Goal: Task Accomplishment & Management: Use online tool/utility

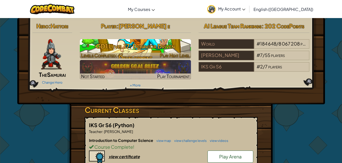
click at [152, 51] on h3 "GD1 Level 17: Behavior Driven Development" at bounding box center [135, 51] width 111 height 23
click at [151, 54] on h3 "GD1 Level 17: Behavior Driven Development" at bounding box center [135, 51] width 111 height 23
click at [169, 46] on h3 "GD1 Level 17: Behavior Driven Development" at bounding box center [135, 51] width 111 height 23
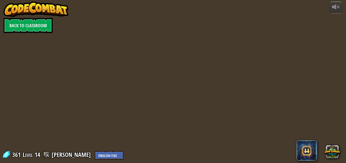
select select "en-[GEOGRAPHIC_DATA]"
click at [167, 48] on div at bounding box center [172, 81] width 265 height 163
select select "en-[GEOGRAPHIC_DATA]"
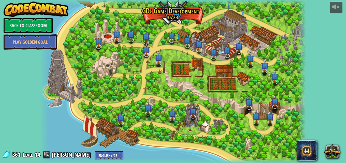
select select "en-[GEOGRAPHIC_DATA]"
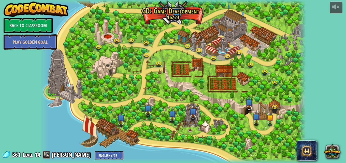
select select "en-[GEOGRAPHIC_DATA]"
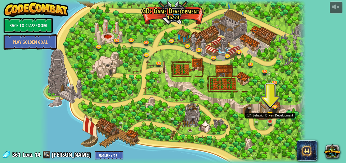
click at [268, 120] on img at bounding box center [270, 114] width 6 height 15
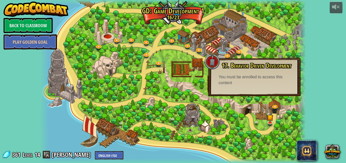
click at [209, 60] on div at bounding box center [211, 61] width 15 height 15
click at [247, 101] on div at bounding box center [172, 81] width 265 height 163
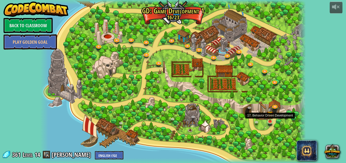
click at [272, 119] on img at bounding box center [270, 114] width 6 height 15
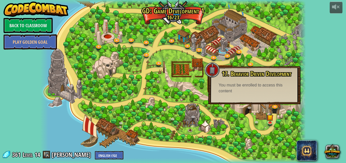
click at [219, 74] on div at bounding box center [211, 69] width 15 height 15
click at [254, 139] on div at bounding box center [172, 81] width 265 height 163
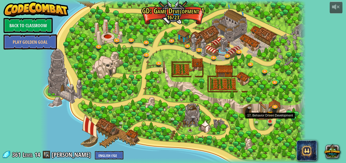
click at [269, 120] on img at bounding box center [270, 114] width 6 height 15
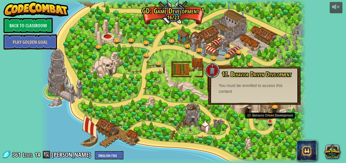
click at [268, 122] on img at bounding box center [270, 114] width 6 height 15
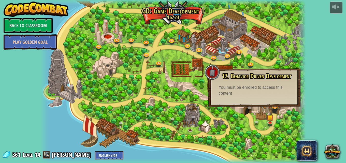
click at [254, 92] on div "You must be enrolled to access this content" at bounding box center [254, 91] width 72 height 12
click at [248, 75] on span "17. Behavior Driven Development" at bounding box center [256, 76] width 69 height 9
click at [243, 78] on span "17. Behavior Driven Development" at bounding box center [256, 76] width 69 height 9
click at [248, 76] on span "17. Behavior Driven Development" at bounding box center [256, 76] width 69 height 9
click at [246, 95] on div "You must be enrolled to access this content" at bounding box center [254, 91] width 72 height 12
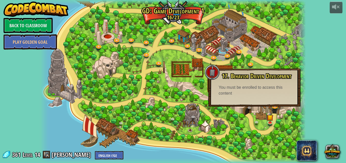
click at [276, 120] on div at bounding box center [172, 81] width 265 height 163
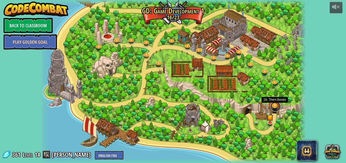
click at [275, 107] on link at bounding box center [275, 106] width 10 height 10
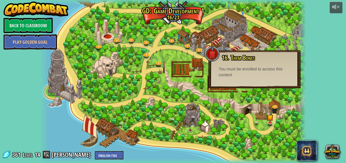
click at [269, 84] on div "16. Them Bones Generators spawn enemies over time. You must be enrolled to acce…" at bounding box center [254, 69] width 92 height 38
click at [273, 78] on div "16. Them Bones Generators spawn enemies over time. You must be enrolled to acce…" at bounding box center [254, 69] width 92 height 38
click at [269, 119] on img at bounding box center [270, 114] width 6 height 15
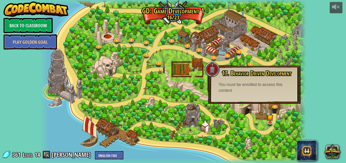
click at [308, 74] on div "powered by Back to Classroom Play Golden Goal 3. Hero's Journey Spawn a player,…" at bounding box center [173, 81] width 346 height 163
click at [255, 122] on link at bounding box center [257, 123] width 10 height 10
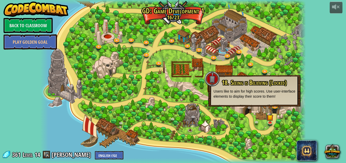
click at [246, 127] on div at bounding box center [172, 81] width 265 height 163
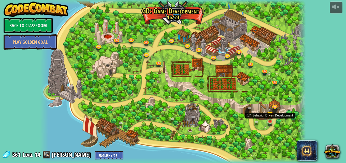
click at [273, 115] on img at bounding box center [270, 114] width 6 height 15
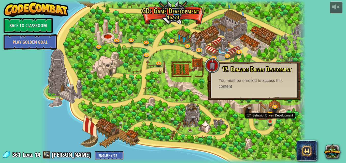
click at [270, 118] on img at bounding box center [270, 114] width 6 height 15
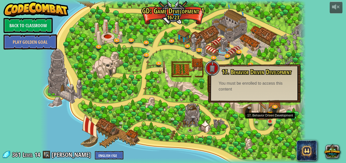
click at [269, 121] on img at bounding box center [270, 114] width 6 height 15
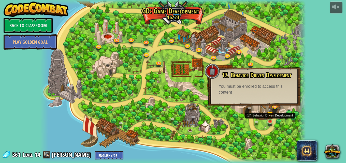
click at [269, 121] on img at bounding box center [270, 114] width 6 height 15
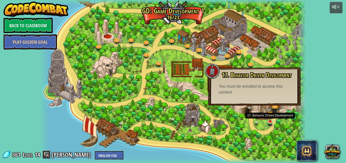
click at [269, 121] on img at bounding box center [270, 114] width 6 height 15
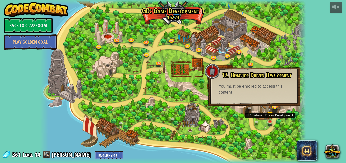
click at [269, 121] on img at bounding box center [270, 114] width 6 height 15
click at [269, 120] on img at bounding box center [270, 114] width 6 height 15
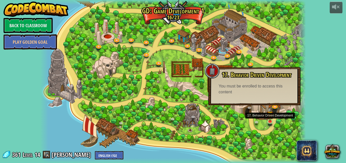
click at [269, 120] on img at bounding box center [270, 114] width 6 height 15
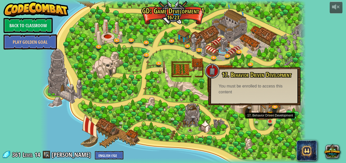
click at [269, 120] on img at bounding box center [270, 114] width 6 height 15
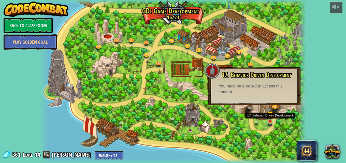
click at [269, 120] on img at bounding box center [270, 114] width 6 height 15
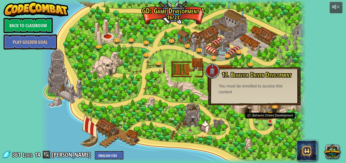
click at [269, 120] on img at bounding box center [270, 114] width 6 height 15
click at [312, 90] on div "powered by Back to Classroom Play Golden Goal 3. Hero's Journey Spawn a player,…" at bounding box center [173, 81] width 346 height 163
click at [316, 118] on div "powered by Back to Classroom Play Golden Goal 3. Hero's Journey Spawn a player,…" at bounding box center [173, 81] width 346 height 163
click at [288, 114] on div at bounding box center [172, 81] width 265 height 163
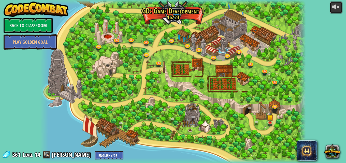
click at [338, 9] on div at bounding box center [336, 7] width 8 height 8
click at [337, 8] on div at bounding box center [336, 7] width 8 height 8
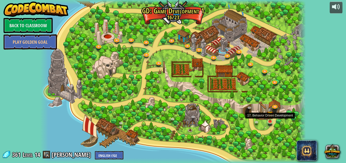
click at [269, 121] on img at bounding box center [270, 114] width 6 height 15
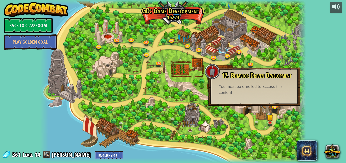
click at [250, 76] on span "17. Behavior Driven Development" at bounding box center [256, 75] width 69 height 9
click at [44, 28] on link "Back to Classroom" at bounding box center [28, 25] width 49 height 15
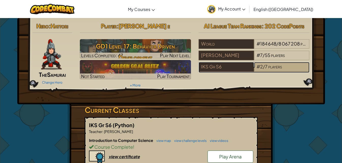
click at [256, 66] on span "#" at bounding box center [258, 67] width 4 height 6
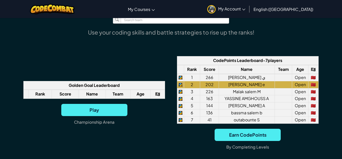
scroll to position [356, 0]
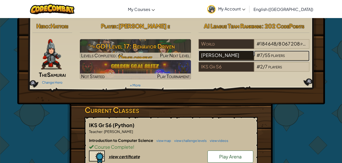
click at [218, 58] on div "[PERSON_NAME]" at bounding box center [225, 56] width 55 height 10
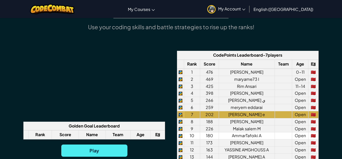
scroll to position [407, 0]
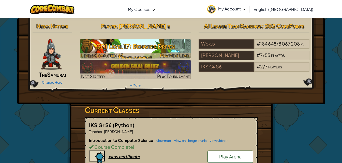
click at [116, 49] on h3 "GD1 Level 17: Behavior Driven Development" at bounding box center [135, 51] width 111 height 23
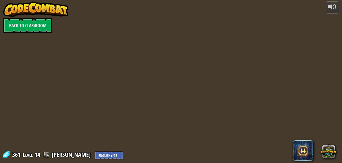
select select "en-[GEOGRAPHIC_DATA]"
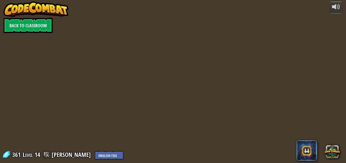
select select "en-[GEOGRAPHIC_DATA]"
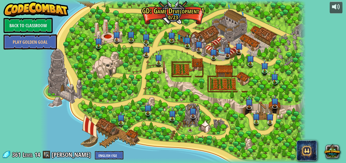
select select "en-[GEOGRAPHIC_DATA]"
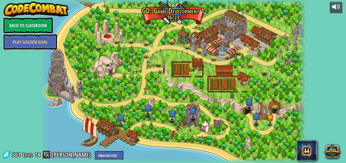
select select "en-[GEOGRAPHIC_DATA]"
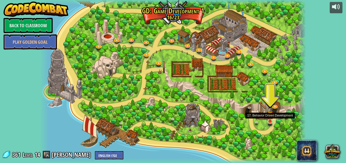
click at [270, 120] on img at bounding box center [270, 114] width 6 height 15
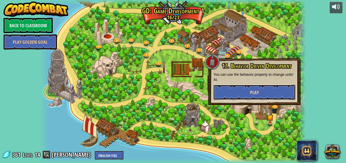
click at [270, 95] on button "Play" at bounding box center [254, 92] width 82 height 15
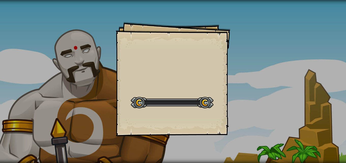
click at [268, 96] on div "Goals Start Level Error loading from server. Try refreshing the page. You'll ne…" at bounding box center [173, 81] width 346 height 163
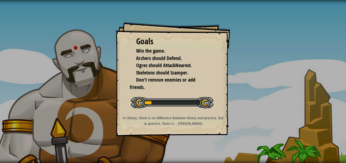
click at [178, 99] on div at bounding box center [172, 102] width 83 height 11
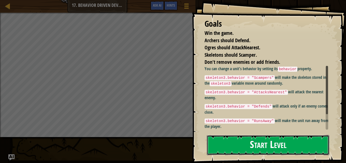
click at [270, 146] on button "Start Level" at bounding box center [268, 145] width 122 height 20
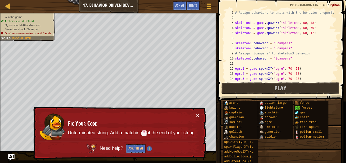
click at [198, 114] on button "×" at bounding box center [197, 115] width 3 height 5
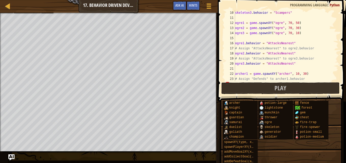
scroll to position [91, 0]
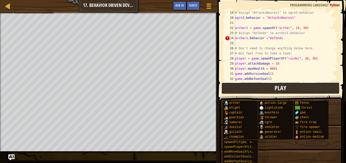
click at [273, 87] on button "Play" at bounding box center [280, 88] width 118 height 12
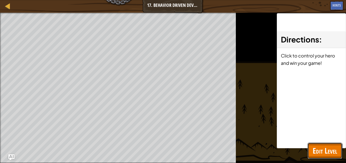
click at [332, 150] on span "Edit Level" at bounding box center [324, 150] width 24 height 10
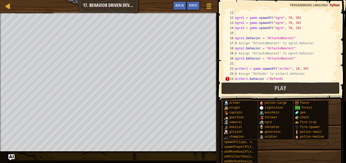
scroll to position [66, 0]
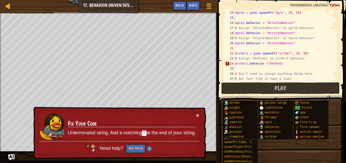
click at [197, 118] on button "×" at bounding box center [197, 115] width 3 height 5
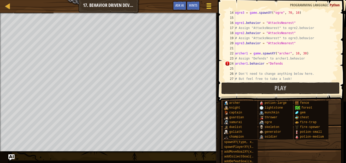
click at [210, 8] on span at bounding box center [208, 8] width 5 height 1
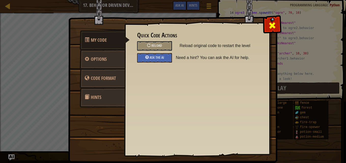
click at [274, 27] on span at bounding box center [272, 25] width 8 height 8
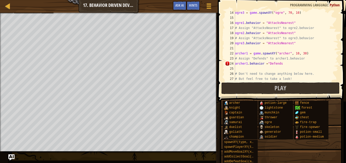
click at [279, 64] on div "ogre3 = game . spawnXY ( "ogre" , 70 , 10 ) ogre1 . behavior = "AttacksNearest"…" at bounding box center [284, 50] width 100 height 81
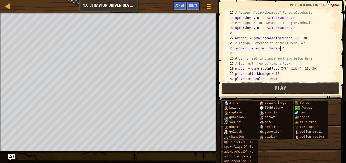
scroll to position [81, 0]
drag, startPoint x: 281, startPoint y: 48, endPoint x: 234, endPoint y: 52, distance: 47.7
click at [234, 52] on div "archer1.behavior ="Defends" 17 18 19 20 21 22 23 24 25 26 27 28 29 30 31 # Assi…" at bounding box center [281, 45] width 114 height 71
type textarea "archer1.behavior ="Defends""
click at [246, 54] on div "# Assign "AttacksNearest" to ogre2.behavior ogre2 . behavior = "AttacksNearest"…" at bounding box center [284, 45] width 100 height 71
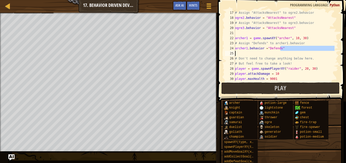
scroll to position [2, 0]
drag, startPoint x: 282, startPoint y: 47, endPoint x: 218, endPoint y: 57, distance: 65.0
click at [218, 57] on div "17 18 19 20 21 22 23 24 25 26 27 28 29 30 31 # Assign "AttacksNearest" to ogre2…" at bounding box center [281, 61] width 130 height 116
type textarea "# Don't need to change anything below here."
click at [278, 52] on div "# Assign "AttacksNearest" to ogre2.behavior ogre2 . behavior = "AttacksNearest"…" at bounding box center [284, 45] width 100 height 71
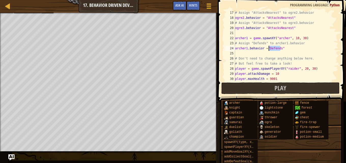
drag, startPoint x: 284, startPoint y: 48, endPoint x: 258, endPoint y: 49, distance: 25.7
click at [263, 49] on div "# Assign "AttacksNearest" to ogre2.behavior ogre2 . behavior = "AttacksNearest"…" at bounding box center [284, 50] width 100 height 81
type textarea "archer1.behavior ="Defends""
click at [283, 53] on div "# Assign "AttacksNearest" to ogre2.behavior ogre2 . behavior = "AttacksNearest"…" at bounding box center [284, 50] width 100 height 81
drag, startPoint x: 280, startPoint y: 46, endPoint x: 254, endPoint y: 53, distance: 26.7
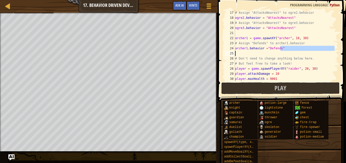
click at [254, 53] on div "# Assign "AttacksNearest" to ogre2.behavior ogre2 . behavior = "AttacksNearest"…" at bounding box center [284, 50] width 100 height 81
type textarea "archer1.behavior ="Defends""
click at [242, 52] on div "# Assign "AttacksNearest" to ogre2.behavior ogre2 . behavior = "AttacksNearest"…" at bounding box center [284, 45] width 100 height 71
drag, startPoint x: 275, startPoint y: 48, endPoint x: 227, endPoint y: 56, distance: 48.3
click at [228, 55] on div "17 18 19 20 21 22 23 24 25 26 27 28 29 30 31 # Assign "AttacksNearest" to ogre2…" at bounding box center [281, 45] width 114 height 71
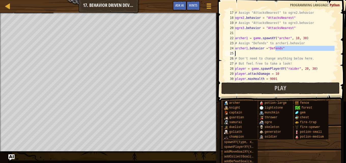
drag, startPoint x: 261, startPoint y: 56, endPoint x: 243, endPoint y: 55, distance: 17.6
click at [260, 56] on div "# Assign "AttacksNearest" to ogre2.behavior ogre2 . behavior = "AttacksNearest"…" at bounding box center [284, 50] width 100 height 81
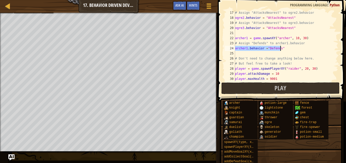
drag, startPoint x: 235, startPoint y: 48, endPoint x: 281, endPoint y: 50, distance: 45.3
click at [281, 50] on div "# Assign "AttacksNearest" to ogre2.behavior ogre2 . behavior = "AttacksNearest"…" at bounding box center [284, 50] width 100 height 81
type textarea "archer1.behavior ="Defends""
click at [240, 53] on div "# Assign "AttacksNearest" to ogre2.behavior ogre2 . behavior = "AttacksNearest"…" at bounding box center [284, 50] width 100 height 81
paste textarea "archer1.behavior ="Defends""
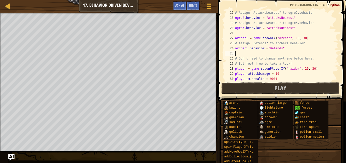
type textarea "archer1.behavior ="Defends""
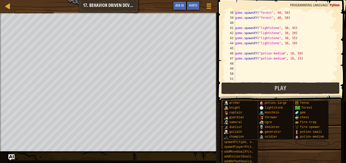
scroll to position [188, 0]
click at [251, 91] on button "Play" at bounding box center [280, 88] width 118 height 12
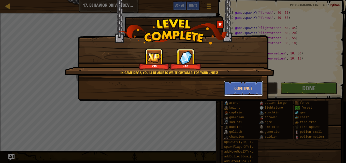
drag, startPoint x: 233, startPoint y: 87, endPoint x: 172, endPoint y: 135, distance: 77.5
click at [234, 86] on button "Continue" at bounding box center [243, 88] width 39 height 15
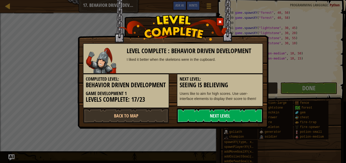
click at [244, 123] on link "Next Level" at bounding box center [220, 115] width 86 height 15
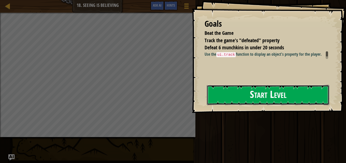
click at [287, 96] on button "Start Level" at bounding box center [268, 95] width 122 height 20
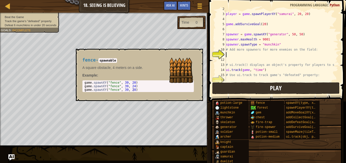
scroll to position [15, 0]
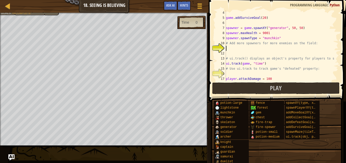
click at [228, 47] on div "game . addSurviveGoal ( 20 ) spawner = game . spawnXY ( "generator" , 50 , 50 )…" at bounding box center [280, 50] width 110 height 81
click at [178, 7] on div "Hints" at bounding box center [183, 5] width 13 height 9
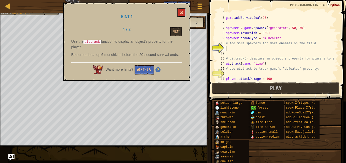
click at [179, 13] on button at bounding box center [181, 12] width 9 height 9
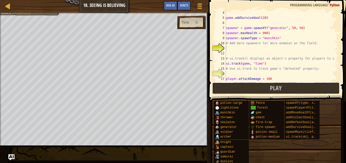
drag, startPoint x: 256, startPoint y: 85, endPoint x: 260, endPoint y: 81, distance: 5.9
click at [257, 84] on button "Play" at bounding box center [275, 88] width 127 height 12
click at [199, 5] on div at bounding box center [199, 5] width 7 height 7
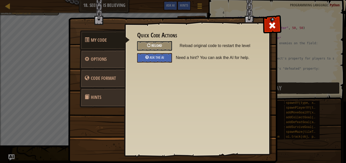
click at [145, 45] on div "Reload" at bounding box center [154, 45] width 35 height 9
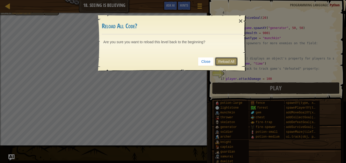
click at [221, 61] on link "Reload All" at bounding box center [226, 61] width 23 height 9
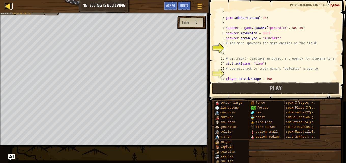
click at [5, 3] on div at bounding box center [8, 6] width 6 height 6
select select "en-[GEOGRAPHIC_DATA]"
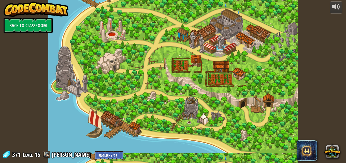
select select "en-[GEOGRAPHIC_DATA]"
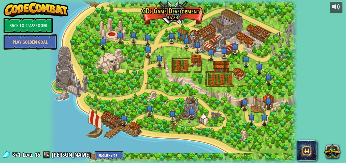
select select "en-[GEOGRAPHIC_DATA]"
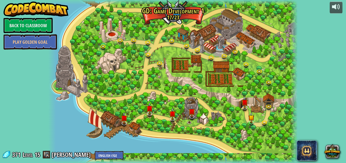
select select "en-[GEOGRAPHIC_DATA]"
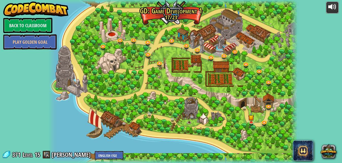
click at [330, 10] on button at bounding box center [332, 8] width 13 height 12
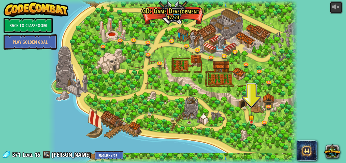
click at [330, 10] on button at bounding box center [335, 8] width 13 height 12
click at [252, 121] on img at bounding box center [251, 114] width 6 height 13
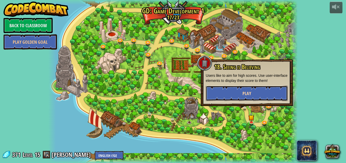
drag, startPoint x: 245, startPoint y: 94, endPoint x: 245, endPoint y: 97, distance: 2.8
click at [245, 97] on button "Play" at bounding box center [247, 93] width 82 height 15
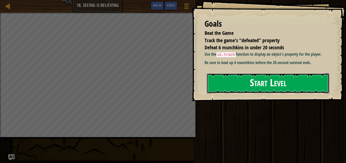
click at [235, 89] on button "Start Level" at bounding box center [268, 83] width 122 height 20
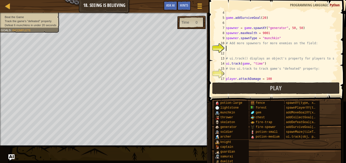
scroll to position [15, 0]
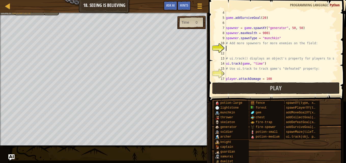
click at [239, 49] on div "game . addSurviveGoal ( 20 ) spawner = game . spawnXY ( "generator" , 50 , 50 )…" at bounding box center [280, 50] width 110 height 81
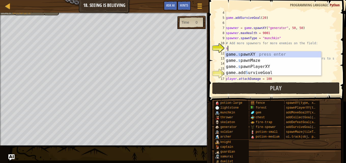
scroll to position [2, 0]
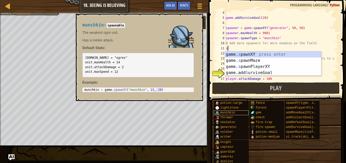
type textarea "s"
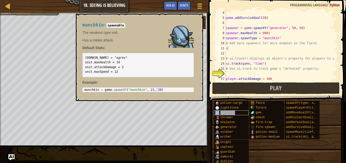
click at [223, 111] on span "munchkin" at bounding box center [227, 113] width 15 height 4
type textarea "munchkin = game.spawnXY("munchkin", 21, 20)"
drag, startPoint x: 158, startPoint y: 90, endPoint x: 102, endPoint y: 90, distance: 55.9
click at [102, 90] on div "munchkin = game . spawnXY ( "munchkin" , 21 , 20 )" at bounding box center [137, 93] width 109 height 11
click at [259, 49] on div "game . addSurviveGoal ( 20 ) spawner = game . spawnXY ( "generator" , 50 , 50 )…" at bounding box center [280, 50] width 110 height 81
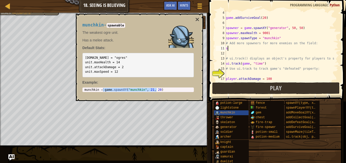
paste textarea "game.spawnXY("munchkin", 21, 20)"
click at [226, 49] on div "game . addSurviveGoal ( 20 ) spawner = game . spawnXY ( "generator" , 50 , 50 )…" at bounding box center [280, 50] width 110 height 81
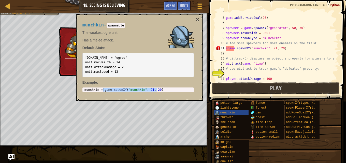
click at [227, 50] on div "game . addSurviveGoal ( 20 ) spawner = game . spawnXY ( "generator" , 50 , 50 )…" at bounding box center [280, 50] width 110 height 81
type textarea "game.spawnXY("munchkin", 21, 20)"
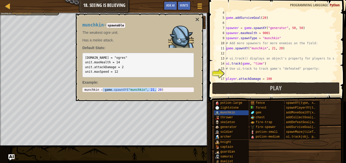
click at [195, 19] on div "munchkin - spawnable The weakest ogre unit. Has a melee attack. Default Stats: …" at bounding box center [138, 57] width 118 height 79
click at [198, 20] on button "×" at bounding box center [197, 19] width 4 height 7
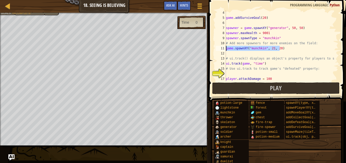
drag, startPoint x: 280, startPoint y: 48, endPoint x: 221, endPoint y: 48, distance: 58.9
click at [221, 48] on div "game.spawnXY("munchkin", 21, 20) 4 5 6 7 8 9 10 11 12 13 14 15 16 17 18 game . …" at bounding box center [275, 45] width 123 height 71
click at [240, 54] on div "game . addSurviveGoal ( 20 ) spawner = game . spawnXY ( "generator" , 50 , 50 )…" at bounding box center [280, 50] width 110 height 81
paste textarea "game.spawnXY("munchkin", 21, 20)"
type textarea "game.spawnXY("munchkin", 21, 20)"
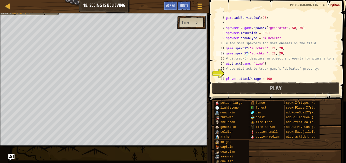
scroll to position [30, 0]
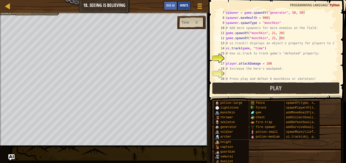
click at [181, 7] on span "Hints" at bounding box center [184, 5] width 8 height 5
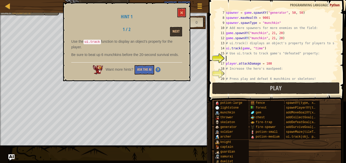
click at [239, 57] on div "spawner = game . spawnXY ( "generator" , 50 , 50 ) spawner . maxHealth = 9001 s…" at bounding box center [280, 50] width 110 height 81
click at [179, 11] on button at bounding box center [181, 12] width 9 height 9
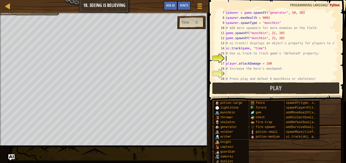
click at [237, 60] on div "spawner = game . spawnXY ( "generator" , 50 , 50 ) spawner . maxHealth = 9001 s…" at bounding box center [280, 50] width 110 height 81
type textarea "t"
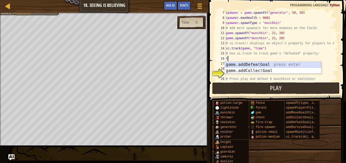
click at [258, 62] on div "game.addDefea t Goal press enter game.addCollec t Goal press enter" at bounding box center [273, 73] width 96 height 24
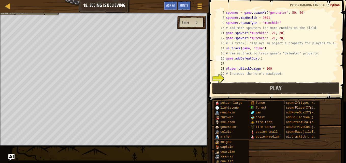
click at [258, 58] on div "spawner = game . spawnXY ( "generator" , 50 , 50 ) spawner . maxHealth = 9001 s…" at bounding box center [280, 50] width 110 height 81
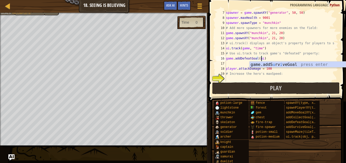
scroll to position [2, 3]
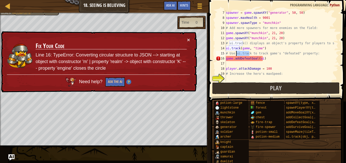
drag, startPoint x: 250, startPoint y: 53, endPoint x: 236, endPoint y: 54, distance: 14.3
click at [236, 54] on div "spawner = game . spawnXY ( "generator" , 50 , 50 ) spawner . maxHealth = 9001 s…" at bounding box center [280, 50] width 110 height 81
click at [236, 54] on div "spawner = game . spawnXY ( "generator" , 50 , 50 ) spawner . maxHealth = 9001 s…" at bounding box center [280, 45] width 110 height 71
click at [314, 68] on div "spawner = game . spawnXY ( "generator" , 50 , 50 ) spawner . maxHealth = 9001 s…" at bounding box center [280, 50] width 110 height 81
click at [261, 59] on div "spawner = game . spawnXY ( "generator" , 50 , 50 ) spawner . maxHealth = 9001 s…" at bounding box center [280, 50] width 110 height 81
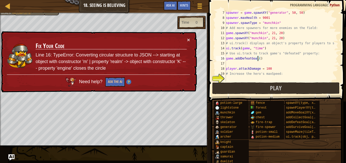
scroll to position [2, 3]
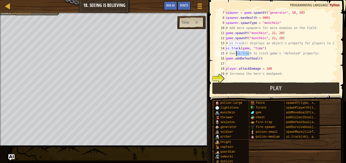
drag, startPoint x: 249, startPoint y: 52, endPoint x: 235, endPoint y: 53, distance: 13.8
click at [235, 53] on div "spawner = game . spawnXY ( "generator" , 50 , 50 ) spawner . maxHealth = 9001 s…" at bounding box center [280, 50] width 110 height 81
click at [257, 59] on div "spawner = game . spawnXY ( "generator" , 50 , 50 ) spawner . maxHealth = 9001 s…" at bounding box center [280, 50] width 110 height 81
paste textarea "ui.track"
type textarea "game.addDefeatGoal(ui.track)"
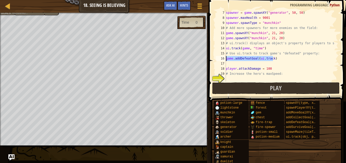
drag, startPoint x: 276, startPoint y: 58, endPoint x: 224, endPoint y: 59, distance: 52.1
click at [224, 59] on div "game.addDefeatGoal(ui.track) 7 8 9 10 11 12 13 14 15 16 17 18 19 20 21 spawner …" at bounding box center [275, 45] width 123 height 71
click at [245, 66] on div "spawner = game . spawnXY ( "generator" , 50 , 50 ) spawner . maxHealth = 9001 s…" at bounding box center [280, 50] width 110 height 81
paste textarea "game.addDefeatGoal(ui.track)"
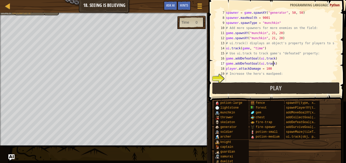
type textarea "game.addDefeatGoal(ui.track)"
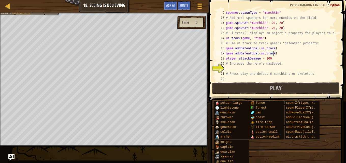
scroll to position [41, 0]
click at [182, 7] on span "Hints" at bounding box center [184, 5] width 8 height 5
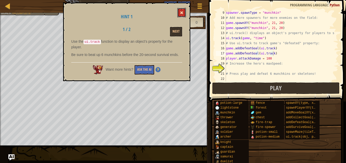
click at [184, 12] on button at bounding box center [181, 12] width 9 height 9
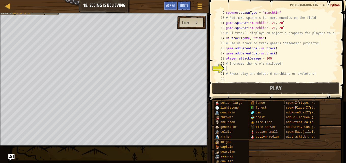
click at [231, 68] on div "spawner . spawnType = "munchkin" # Add more spawners for more enemies on the fi…" at bounding box center [280, 50] width 110 height 81
click at [173, 3] on button "Ask AI" at bounding box center [170, 5] width 14 height 9
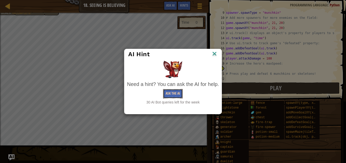
drag, startPoint x: 173, startPoint y: 95, endPoint x: 176, endPoint y: 94, distance: 3.0
click at [176, 94] on button "Ask the AI" at bounding box center [173, 93] width 20 height 9
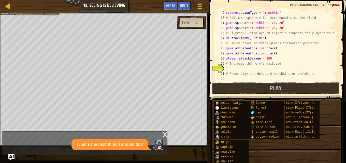
click at [52, 143] on div "What's the next thing I should do?" at bounding box center [83, 144] width 162 height 11
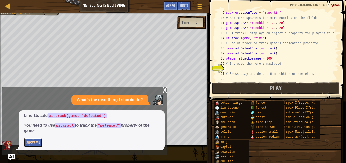
click at [27, 142] on button "Show Me" at bounding box center [33, 142] width 19 height 9
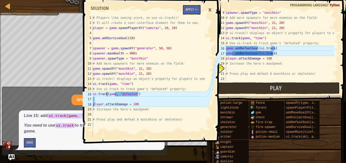
click at [277, 47] on div "spawner . spawnType = "munchkin" # Add more spawners for more enemies on the fi…" at bounding box center [280, 50] width 110 height 81
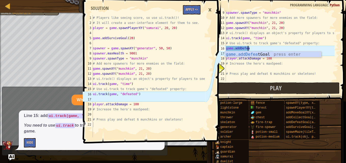
type textarea "g"
type textarea "# Use ui.track to track game's "defeated" prop"
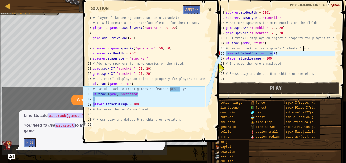
scroll to position [36, 0]
click at [211, 10] on div "×" at bounding box center [209, 10] width 9 height 12
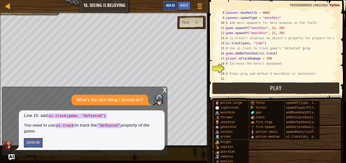
click at [173, 5] on span "Ask AI" at bounding box center [170, 5] width 9 height 5
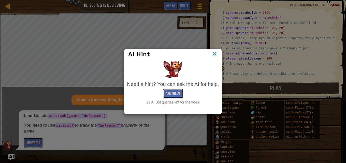
click at [170, 91] on button "Ask the AI" at bounding box center [173, 93] width 20 height 9
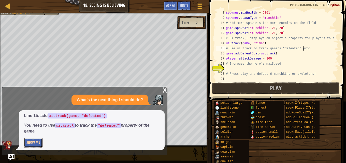
click at [32, 143] on button "Show Me" at bounding box center [33, 142] width 19 height 9
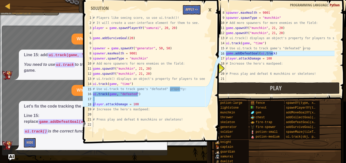
click at [207, 11] on div "×" at bounding box center [209, 10] width 9 height 12
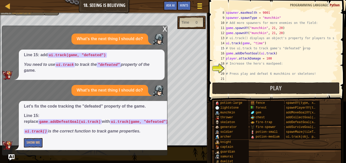
click at [202, 5] on div at bounding box center [199, 5] width 7 height 7
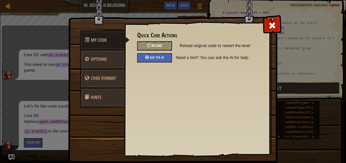
click at [165, 48] on div "Reload" at bounding box center [154, 45] width 35 height 9
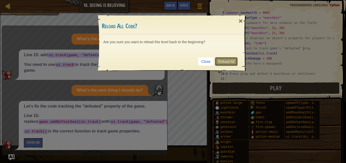
click at [234, 61] on link "Reload All" at bounding box center [226, 61] width 23 height 9
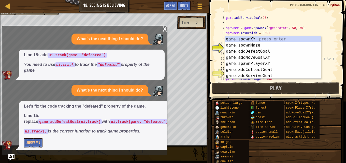
scroll to position [15, 0]
click at [328, 10] on div "game . addSurviveGoal ( 20 ) spawner = game . spawnXY ( "generator" , 50 , 50 )…" at bounding box center [280, 50] width 110 height 81
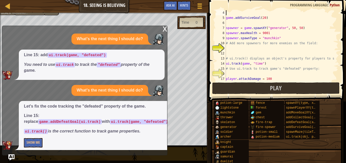
click at [229, 48] on div "game . addSurviveGoal ( 20 ) spawner = game . spawnXY ( "generator" , 50 , 50 )…" at bounding box center [280, 50] width 110 height 81
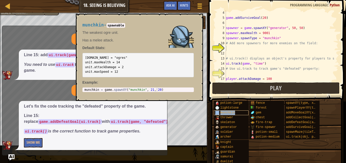
click at [233, 114] on span "munchkin" at bounding box center [227, 113] width 15 height 4
type textarea "munchkin = game.spawnXY("munchkin", 21, 20)"
drag, startPoint x: 162, startPoint y: 89, endPoint x: 98, endPoint y: 88, distance: 64.0
click at [98, 88] on div "munchkin = game . spawnXY ( "munchkin" , 21 , 20 )" at bounding box center [137, 93] width 109 height 11
click at [102, 89] on div "munchkin = game . spawnXY ( "munchkin" , 21 , 20 )" at bounding box center [137, 90] width 109 height 4
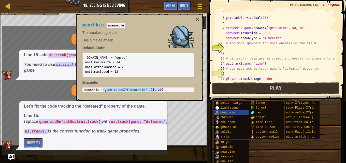
drag, startPoint x: 102, startPoint y: 89, endPoint x: 206, endPoint y: 103, distance: 105.1
click at [206, 0] on body "Map Game Development 1 18. Seeing is Believing Game Menu Done Hints Ask AI 1 2 …" at bounding box center [173, 0] width 346 height 0
click at [236, 50] on div "game . addSurviveGoal ( 20 ) spawner = game . spawnXY ( "generator" , 50 , 50 )…" at bounding box center [280, 50] width 110 height 81
paste textarea "game.spawnXY("munchkin", 21, 20)"
type textarea "game.spawnXY("munchkin", 21, 20)"
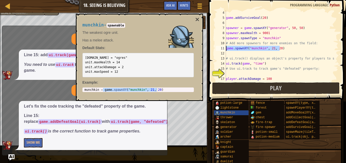
click at [205, 48] on div "Map Game Development 1 18. Seeing is Believing Game Menu Done Hints Ask AI 1 2 …" at bounding box center [173, 81] width 346 height 163
click at [227, 54] on div "game . addSurviveGoal ( 20 ) spawner = game . spawnXY ( "generator" , 50 , 50 )…" at bounding box center [280, 50] width 110 height 81
paste textarea "game.spawnXY("munchkin", 21, 20)"
type textarea "game.spawnXY("munchkin", 21, 20)"
click at [196, 19] on button "×" at bounding box center [197, 19] width 4 height 7
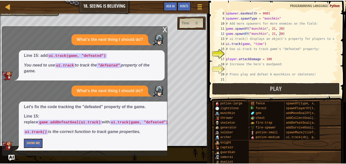
scroll to position [36, 0]
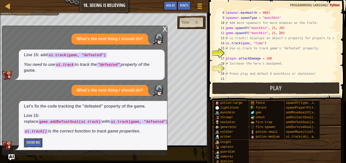
click at [31, 142] on button "Show Me" at bounding box center [33, 142] width 19 height 9
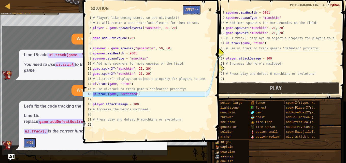
type textarea "ui.track(game, "defeated")"
drag, startPoint x: 139, startPoint y: 93, endPoint x: 82, endPoint y: 92, distance: 56.9
click at [82, 92] on div "ui.track(game, "defeated") 1 2 3 4 5 6 7 8 9 10 11 12 13 14 15 16 17 18 19 20 2…" at bounding box center [143, 76] width 123 height 122
click at [226, 51] on div "spawner . maxHealth = 9001 spawner . spawnType = "munchkin" # Add more spawners…" at bounding box center [280, 50] width 110 height 81
paste textarea "ui.track(game, "defeated")"
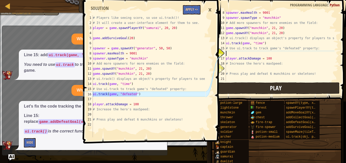
type textarea "ui.track(game, "defeated")"
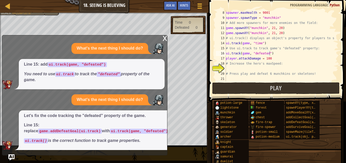
click at [166, 37] on div "x" at bounding box center [164, 37] width 5 height 5
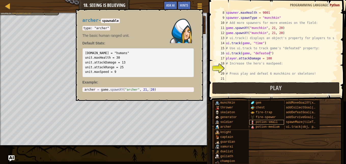
scroll to position [0, 0]
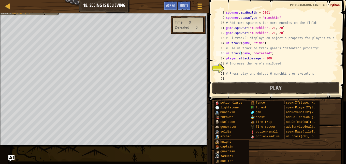
click at [228, 68] on div "spawner . maxHealth = 9001 spawner . spawnType = "munchkin" # Add more spawners…" at bounding box center [280, 50] width 110 height 81
type textarea "p"
drag, startPoint x: 270, startPoint y: 60, endPoint x: 287, endPoint y: 61, distance: 16.3
click at [287, 61] on div "spawner . maxHealth = 9001 spawner . spawnType = "munchkin" # Add more spawners…" at bounding box center [280, 50] width 110 height 81
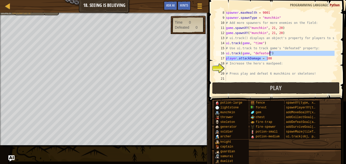
drag, startPoint x: 269, startPoint y: 58, endPoint x: 274, endPoint y: 54, distance: 7.0
click at [274, 54] on div "spawner . maxHealth = 9001 spawner . spawnType = "munchkin" # Add more spawners…" at bounding box center [280, 50] width 110 height 81
click at [281, 60] on div "spawner . maxHealth = 9001 spawner . spawnType = "munchkin" # Add more spawners…" at bounding box center [280, 45] width 110 height 71
type textarea "player.attackDamage = 100"
drag, startPoint x: 226, startPoint y: 57, endPoint x: 275, endPoint y: 58, distance: 49.0
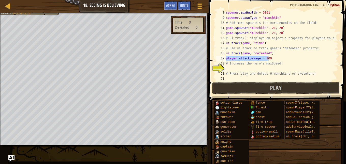
click at [275, 58] on div "spawner . maxHealth = 9001 spawner . spawnType = "munchkin" # Add more spawners…" at bounding box center [280, 50] width 110 height 81
click at [246, 68] on div "spawner . maxHealth = 9001 spawner . spawnType = "munchkin" # Add more spawners…" at bounding box center [280, 50] width 110 height 81
paste textarea "player.attackDamage = 100"
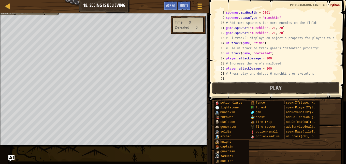
click at [257, 67] on div "spawner . maxHealth = 9001 spawner . spawnType = "munchkin" # Add more spawners…" at bounding box center [280, 50] width 110 height 81
drag, startPoint x: 281, startPoint y: 62, endPoint x: 262, endPoint y: 62, distance: 18.3
click at [262, 62] on div "spawner . maxHealth = 9001 spawner . spawnType = "munchkin" # Add more spawners…" at bounding box center [280, 50] width 110 height 81
click at [238, 69] on div "spawner . maxHealth = 9001 spawner . spawnType = "munchkin" # Add more spawners…" at bounding box center [280, 50] width 110 height 81
paste textarea "player.attackDamage = 100"
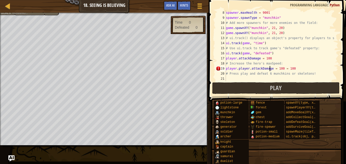
click at [270, 68] on div "spawner . maxHealth = 9001 spawner . spawnType = "munchkin" # Add more spawners…" at bounding box center [280, 50] width 110 height 81
drag, startPoint x: 278, startPoint y: 64, endPoint x: 260, endPoint y: 66, distance: 17.6
click at [260, 66] on div "spawner . maxHealth = 9001 spawner . spawnType = "munchkin" # Add more spawners…" at bounding box center [280, 50] width 110 height 81
click at [239, 69] on div "spawner . maxHealth = 9001 spawner . spawnType = "munchkin" # Add more spawners…" at bounding box center [280, 50] width 110 height 81
paste textarea "maxSpeed:"
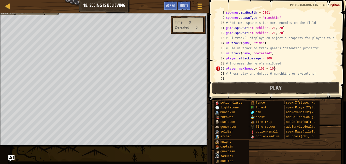
click at [274, 68] on div "spawner . maxHealth = 9001 spawner . spawnType = "munchkin" # Add more spawners…" at bounding box center [280, 50] width 110 height 81
click at [261, 70] on div "spawner . maxHealth = 9001 spawner . spawnType = "munchkin" # Add more spawners…" at bounding box center [280, 50] width 110 height 81
click at [198, 7] on div at bounding box center [199, 5] width 7 height 7
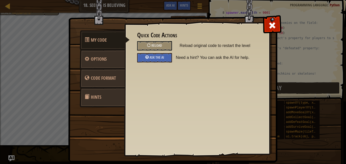
click at [271, 22] on span at bounding box center [272, 25] width 8 height 8
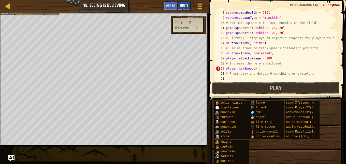
click at [180, 7] on span "Hints" at bounding box center [184, 5] width 8 height 5
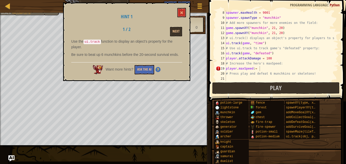
drag, startPoint x: 156, startPoint y: 53, endPoint x: 134, endPoint y: 48, distance: 22.6
click at [134, 49] on div "Use the ui.track function to display an object's property for the player. Be su…" at bounding box center [126, 49] width 111 height 21
drag, startPoint x: 138, startPoint y: 53, endPoint x: 147, endPoint y: 53, distance: 8.2
click at [147, 53] on p "Be sure to beat up 6 munchkins before the 20-second survival ends." at bounding box center [126, 54] width 111 height 5
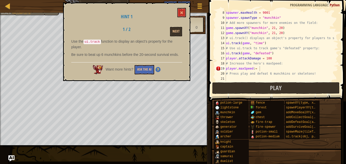
click at [147, 53] on p "Be sure to beat up 6 munchkins before the 20-second survival ends." at bounding box center [126, 54] width 111 height 5
click at [184, 14] on button at bounding box center [181, 12] width 9 height 9
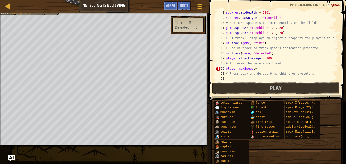
click at [263, 70] on div "spawner . maxHealth = 9001 spawner . spawnType = "munchkin" # Add more spawners…" at bounding box center [280, 50] width 110 height 81
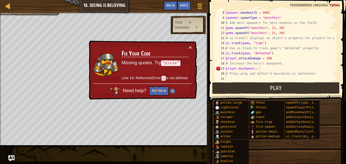
click at [263, 66] on div "spawner . maxHealth = 9001 spawner . spawnType = "munchkin" # Add more spawners…" at bounding box center [280, 50] width 110 height 81
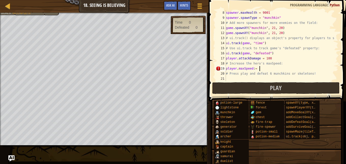
click at [266, 70] on div "spawner . maxHealth = 9001 spawner . spawnType = "munchkin" # Add more spawners…" at bounding box center [280, 50] width 110 height 81
click at [261, 69] on div "spawner . maxHealth = 9001 spawner . spawnType = "munchkin" # Add more spawners…" at bounding box center [280, 50] width 110 height 81
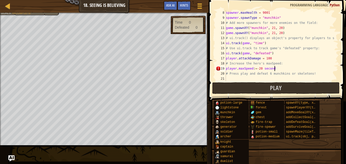
click at [289, 70] on div "spawner . maxHealth = 9001 spawner . spawnType = "munchkin" # Add more spawners…" at bounding box center [280, 50] width 110 height 81
click at [265, 90] on button "Play" at bounding box center [275, 88] width 127 height 12
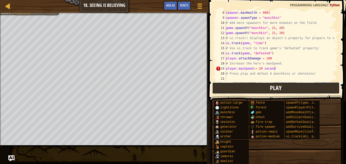
click at [222, 82] on button "Play" at bounding box center [275, 88] width 127 height 12
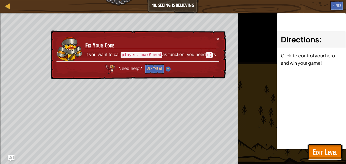
click at [317, 149] on span "Edit Level" at bounding box center [324, 152] width 24 height 10
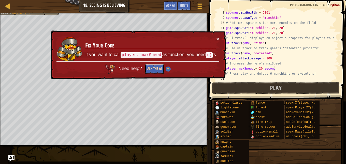
click at [153, 69] on button "Ask the AI" at bounding box center [155, 68] width 20 height 9
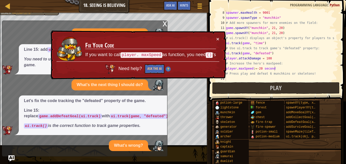
click at [119, 146] on p "What's wrong?" at bounding box center [128, 146] width 29 height 6
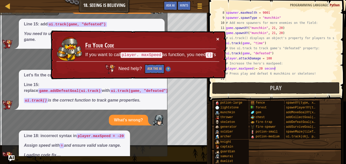
scroll to position [19, 0]
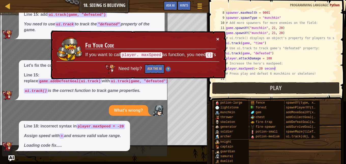
click at [216, 39] on button "×" at bounding box center [217, 38] width 3 height 5
click at [258, 70] on div "spawner . maxHealth = 9001 spawner . spawnType = "munchkin" # Add more spawners…" at bounding box center [280, 50] width 110 height 81
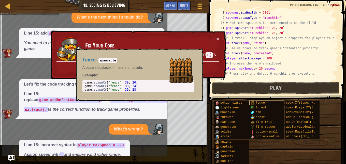
scroll to position [22, 0]
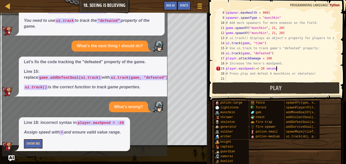
click at [278, 69] on div "spawner . maxHealth = 9001 spawner . spawnType = "munchkin" # Add more spawners…" at bounding box center [280, 50] width 110 height 81
click at [239, 69] on div "spawner . maxHealth = 9001 spawner . spawnType = "munchkin" # Add more spawners…" at bounding box center [280, 50] width 110 height 81
click at [262, 68] on div "spawner . maxHealth = 9001 spawner . spawnType = "munchkin" # Add more spawners…" at bounding box center [280, 50] width 110 height 81
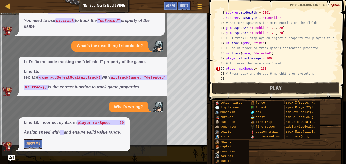
click at [237, 69] on div "spawner . maxHealth = 9001 spawner . spawnType = "munchkin" # Add more spawners…" at bounding box center [280, 50] width 110 height 81
click at [236, 68] on div "spawner . maxHealth = 9001 spawner . spawnType = "munchkin" # Add more spawners…" at bounding box center [280, 50] width 110 height 81
click at [236, 69] on div "spawner . maxHealth = 9001 spawner . spawnType = "munchkin" # Add more spawners…" at bounding box center [280, 50] width 110 height 81
click at [237, 68] on div "spawner . maxHealth = 9001 spawner . spawnType = "munchkin" # Add more spawners…" at bounding box center [280, 50] width 110 height 81
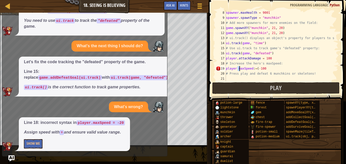
click at [237, 68] on div "spawner . maxHealth = 9001 spawner . spawnType = "munchkin" # Add more spawners…" at bounding box center [280, 50] width 110 height 81
click at [257, 69] on div "spawner . maxHealth = 9001 spawner . spawnType = "munchkin" # Add more spawners…" at bounding box center [280, 50] width 110 height 81
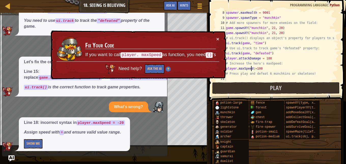
drag, startPoint x: 250, startPoint y: 68, endPoint x: 243, endPoint y: 64, distance: 8.3
click at [251, 68] on div "spawner . maxHealth = 9001 spawner . spawnType = "munchkin" # Add more spawners…" at bounding box center [280, 50] width 110 height 81
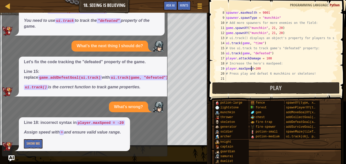
click at [268, 68] on div "spawner . maxHealth = 9001 spawner . spawnType = "munchkin" # Add more spawners…" at bounding box center [280, 50] width 110 height 81
click at [272, 58] on div "spawner . maxHealth = 9001 spawner . spawnType = "munchkin" # Add more spawners…" at bounding box center [280, 50] width 110 height 81
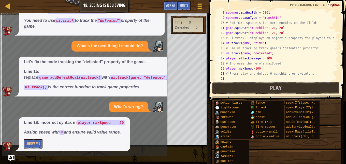
type textarea "player.attackDamage = 100"
click at [171, 40] on div "Map Game Development 1 18. Seeing is Believing Game Menu Done Hints Ask AI ui.t…" at bounding box center [173, 82] width 346 height 164
click at [165, 28] on div "x What's the next thing I should do? Line 15: add ui.track(game, "defeated") Yo…" at bounding box center [84, 80] width 165 height 152
drag, startPoint x: 241, startPoint y: 87, endPoint x: 238, endPoint y: 85, distance: 3.1
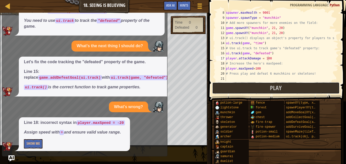
click at [241, 86] on button "Play" at bounding box center [275, 88] width 127 height 12
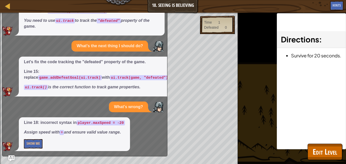
click at [133, 56] on div "What's the next thing I should do? Line 15: add ui.track(game, "defeated") You …" at bounding box center [83, 71] width 162 height 162
click at [61, 109] on div "What's wrong?" at bounding box center [83, 107] width 162 height 11
click at [63, 110] on div "What's wrong?" at bounding box center [83, 107] width 162 height 11
click at [68, 107] on div "What's wrong?" at bounding box center [83, 107] width 162 height 11
click at [67, 108] on div "What's wrong?" at bounding box center [83, 107] width 162 height 11
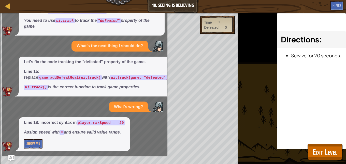
click at [66, 108] on div "What's wrong?" at bounding box center [83, 107] width 162 height 11
click at [66, 109] on div "What's wrong?" at bounding box center [83, 107] width 162 height 11
drag, startPoint x: 123, startPoint y: 20, endPoint x: 127, endPoint y: 35, distance: 15.4
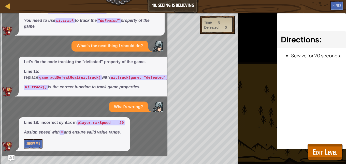
click at [127, 35] on div "Line 15: add ui.track(game, "defeated") You need to use ui.track to track the "…" at bounding box center [92, 21] width 146 height 30
click at [309, 155] on button "Edit Level" at bounding box center [324, 152] width 35 height 16
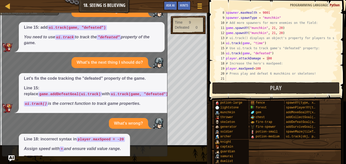
scroll to position [0, 0]
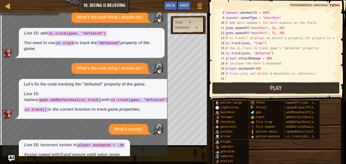
click at [146, 15] on div "What's the next thing I should do?" at bounding box center [109, 17] width 76 height 11
click at [160, 16] on img at bounding box center [158, 18] width 10 height 10
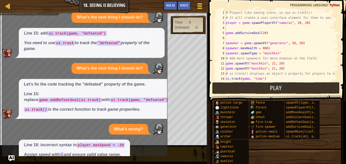
click at [202, 4] on div at bounding box center [199, 5] width 7 height 7
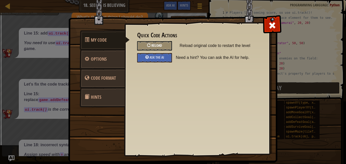
click at [159, 45] on span "Reload" at bounding box center [156, 45] width 11 height 5
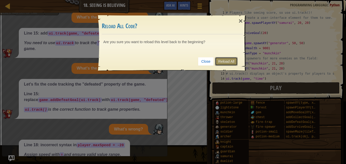
click at [225, 58] on link "Reload All" at bounding box center [226, 61] width 23 height 9
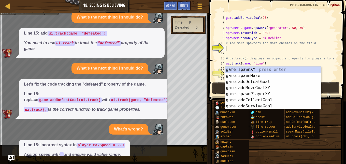
scroll to position [2, 0]
click at [274, 51] on div "game . addSurviveGoal ( 20 ) spawner = game . spawnXY ( "generator" , 50 , 50 )…" at bounding box center [280, 50] width 110 height 81
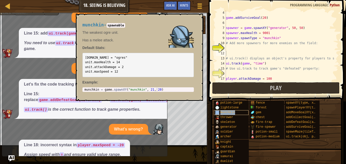
click at [229, 111] on span "munchkin" at bounding box center [227, 113] width 15 height 4
type textarea "munchkin = game.spawnXY("munchkin", 21, 20)"
drag, startPoint x: 161, startPoint y: 88, endPoint x: 76, endPoint y: 94, distance: 85.5
click at [98, 95] on div "munchkin - spawnable The weakest ogre unit. Has a melee attack. Default Stats: …" at bounding box center [138, 57] width 118 height 79
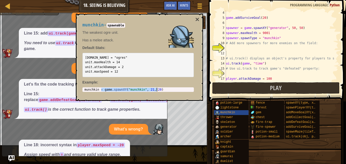
drag, startPoint x: 101, startPoint y: 89, endPoint x: 172, endPoint y: 88, distance: 71.2
click at [172, 88] on div "munchkin = game . spawnXY ( "munchkin" , 21 , 20 )" at bounding box center [137, 93] width 109 height 11
click at [229, 48] on div "game . addSurviveGoal ( 20 ) spawner = game . spawnXY ( "generator" , 50 , 50 )…" at bounding box center [280, 50] width 110 height 81
paste textarea "game.spawnXY("munchkin", 21, 20)"
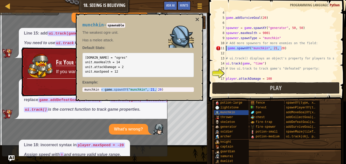
drag, startPoint x: 283, startPoint y: 47, endPoint x: 227, endPoint y: 44, distance: 55.2
click at [226, 45] on div "game . addSurviveGoal ( 20 ) spawner = game . spawnXY ( "generator" , 50 , 50 )…" at bounding box center [280, 50] width 110 height 81
click at [283, 48] on div "game . addSurviveGoal ( 20 ) spawner = game . spawnXY ( "generator" , 50 , 50 )…" at bounding box center [280, 45] width 110 height 71
type textarea "game.spawnXY("munchkin", 21, 20)"
drag, startPoint x: 226, startPoint y: 49, endPoint x: 287, endPoint y: 49, distance: 60.7
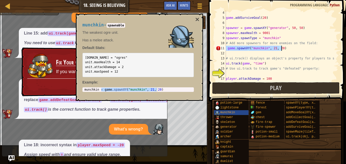
click at [287, 49] on div "game . addSurviveGoal ( 20 ) spawner = game . spawnXY ( "generator" , 50 , 50 )…" at bounding box center [280, 50] width 110 height 81
click at [244, 53] on div "game . addSurviveGoal ( 20 ) spawner = game . spawnXY ( "generator" , 50 , 50 )…" at bounding box center [280, 50] width 110 height 81
paste textarea "game.spawnXY("munchkin", 21, 20)"
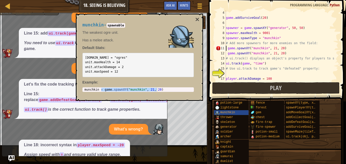
click at [226, 48] on div "game . addSurviveGoal ( 20 ) spawner = game . spawnXY ( "generator" , 50 , 50 )…" at bounding box center [280, 50] width 110 height 81
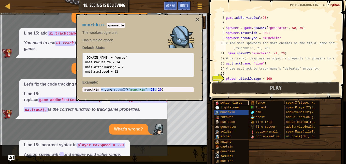
type textarea "# Add more spawners for more enemies on the field: game.spawnXY("munchkin", 21,…"
click at [202, 4] on div at bounding box center [199, 5] width 7 height 7
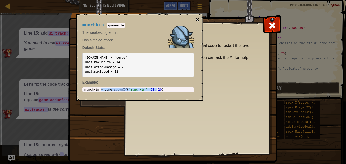
click at [197, 21] on button "×" at bounding box center [197, 19] width 4 height 7
click at [199, 18] on button "×" at bounding box center [197, 19] width 4 height 7
click at [197, 20] on button "×" at bounding box center [197, 19] width 4 height 7
click at [196, 19] on button "×" at bounding box center [197, 19] width 4 height 7
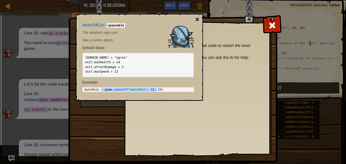
click at [198, 19] on button "×" at bounding box center [197, 19] width 4 height 7
click at [269, 21] on span at bounding box center [272, 25] width 8 height 8
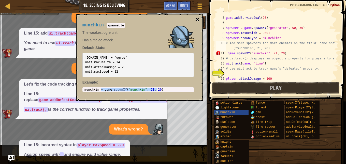
click at [197, 20] on button "×" at bounding box center [197, 19] width 4 height 7
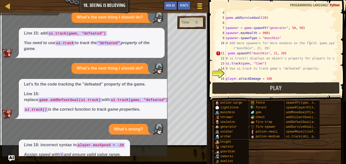
click at [199, 9] on div at bounding box center [199, 5] width 7 height 7
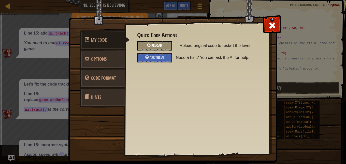
click at [162, 44] on span "Reload" at bounding box center [156, 45] width 11 height 5
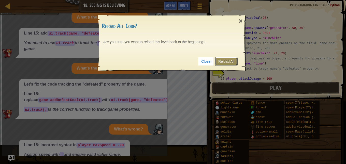
click at [220, 58] on link "Reload All" at bounding box center [226, 61] width 23 height 9
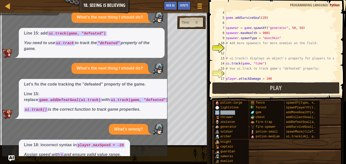
click at [196, 1] on div "Map Game Development 1 18. Seeing is Believing Game Menu Done Hints Ask AI" at bounding box center [104, 6] width 208 height 13
click at [196, 6] on div at bounding box center [199, 5] width 7 height 7
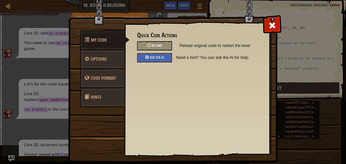
click at [158, 44] on span "Reload" at bounding box center [156, 45] width 11 height 5
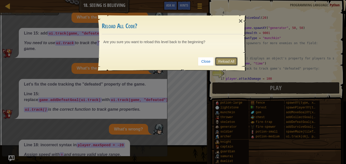
click at [230, 61] on link "Reload All" at bounding box center [226, 61] width 23 height 9
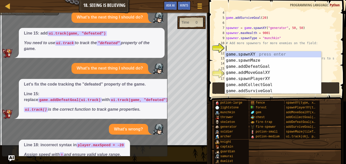
scroll to position [22, 0]
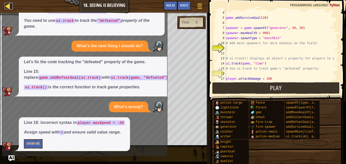
click at [7, 5] on div at bounding box center [8, 6] width 6 height 6
select select "en-[GEOGRAPHIC_DATA]"
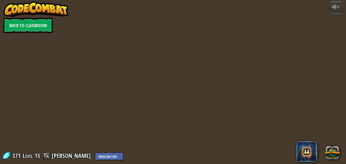
select select "en-[GEOGRAPHIC_DATA]"
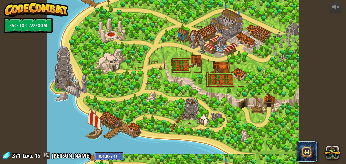
select select "en-[GEOGRAPHIC_DATA]"
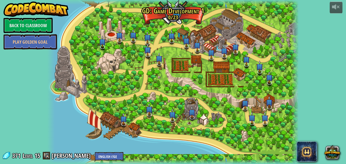
select select "en-[GEOGRAPHIC_DATA]"
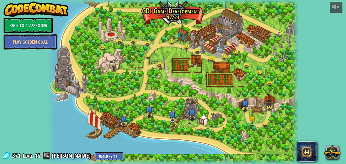
select select "en-[GEOGRAPHIC_DATA]"
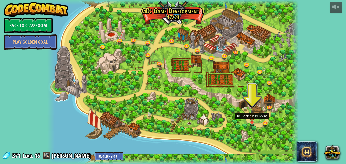
click at [249, 121] on img at bounding box center [252, 116] width 6 height 14
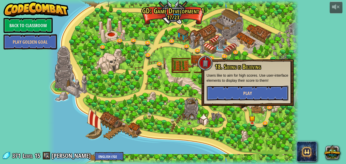
click at [248, 88] on button "Play" at bounding box center [247, 93] width 82 height 15
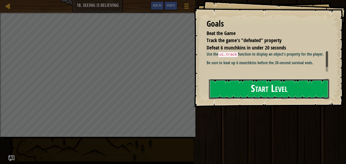
click at [255, 89] on button "Start Level" at bounding box center [269, 89] width 120 height 20
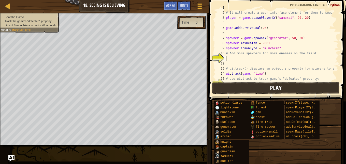
scroll to position [15, 0]
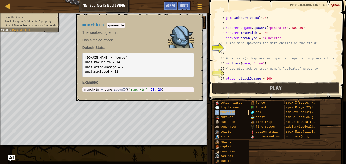
click at [228, 113] on span "munchkin" at bounding box center [227, 113] width 15 height 4
type textarea "munchkin = game.spawnXY("munchkin", 21, 20)"
drag, startPoint x: 101, startPoint y: 89, endPoint x: 177, endPoint y: 88, distance: 76.0
click at [176, 88] on div "munchkin = game . spawnXY ( "munchkin" , 21 , 20 )" at bounding box center [137, 93] width 109 height 11
click at [240, 47] on div "game . addSurviveGoal ( 20 ) spawner = game . spawnXY ( "generator" , 50 , 50 )…" at bounding box center [280, 50] width 110 height 81
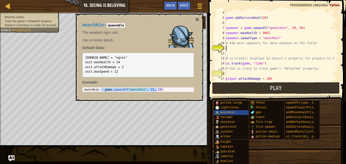
paste textarea "game.spawnXY("munchkin", 21, 20)"
click at [225, 53] on div "12" at bounding box center [220, 53] width 10 height 5
type textarea "# ui.track() displays an object's property for players to see!"
click at [228, 53] on div "game . addSurviveGoal ( 20 ) spawner = game . spawnXY ( "generator" , 50 , 50 )…" at bounding box center [280, 50] width 110 height 81
click at [227, 49] on div "game . addSurviveGoal ( 20 ) spawner = game . spawnXY ( "generator" , 50 , 50 )…" at bounding box center [280, 50] width 110 height 81
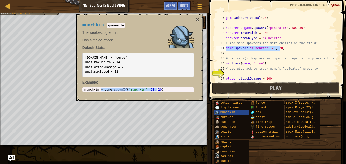
drag, startPoint x: 281, startPoint y: 47, endPoint x: 223, endPoint y: 50, distance: 58.0
click at [223, 50] on div "game.spawnXY("munchkin", 21, 20) 4 5 6 7 8 9 10 11 12 13 14 15 16 17 18 game . …" at bounding box center [275, 45] width 123 height 71
paste textarea
type textarea "game.spawnXY("munchkin", 21, 20)"
click at [231, 54] on div "game . addSurviveGoal ( 20 ) spawner = game . spawnXY ( "generator" , 50 , 50 )…" at bounding box center [280, 50] width 110 height 81
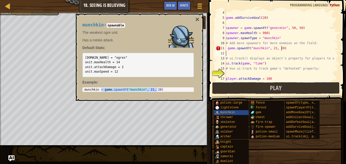
paste textarea "game.spawnXY("munchkin", 21, 20)"
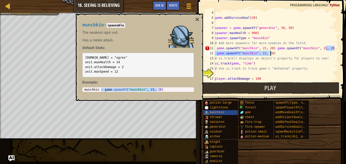
drag, startPoint x: 326, startPoint y: 46, endPoint x: 276, endPoint y: 52, distance: 50.8
click at [276, 52] on div "game . addSurviveGoal ( 20 ) spawner = game . spawnXY ( "generator" , 50 , 50 )…" at bounding box center [274, 50] width 120 height 81
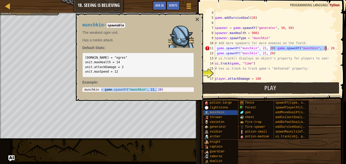
drag, startPoint x: 271, startPoint y: 50, endPoint x: 337, endPoint y: 49, distance: 66.1
click at [336, 46] on div "game.spawnXY("munchkin", 21, 20) game.spawnXY("munchkin", 21, 20) game.spawnXY(…" at bounding box center [271, 45] width 134 height 71
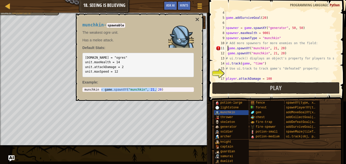
click at [227, 48] on div "game . addSurviveGoal ( 20 ) spawner = game . spawnXY ( "generator" , 50 , 50 )…" at bounding box center [280, 50] width 110 height 81
click at [227, 54] on div "game . addSurviveGoal ( 20 ) spawner = game . spawnXY ( "generator" , 50 , 50 )…" at bounding box center [280, 50] width 110 height 81
type textarea "game.spawnXY("munchkin", 21, 20)"
click at [196, 19] on button "×" at bounding box center [197, 19] width 4 height 7
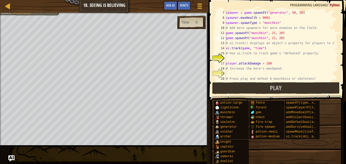
scroll to position [30, 0]
click at [230, 59] on div "spawner = game . spawnXY ( "generator" , 50 , 50 ) spawner . maxHealth = 9001 s…" at bounding box center [280, 50] width 110 height 81
click at [175, 7] on button "Ask AI" at bounding box center [170, 5] width 14 height 9
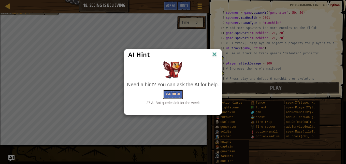
click at [174, 92] on button "Ask the AI" at bounding box center [173, 94] width 20 height 9
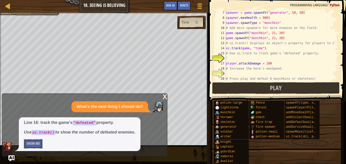
click at [40, 140] on button "Show Me" at bounding box center [33, 143] width 19 height 9
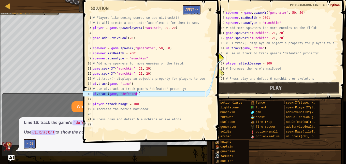
type textarea "ui.track(game, "defeated")"
drag, startPoint x: 139, startPoint y: 95, endPoint x: 86, endPoint y: 93, distance: 52.6
click at [86, 93] on div "ui.track(game, "defeated") 1 2 3 4 5 6 7 8 9 10 11 12 13 14 15 16 17 18 19 20 2…" at bounding box center [143, 76] width 123 height 122
click at [230, 57] on div "spawner = game . spawnXY ( "generator" , 50 , 50 ) spawner . maxHealth = 9001 s…" at bounding box center [280, 50] width 110 height 81
paste textarea "ui.track(game, "defeated")"
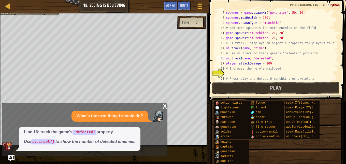
click at [165, 105] on div "x" at bounding box center [164, 105] width 5 height 5
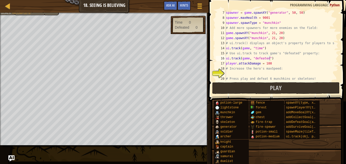
type textarea "player.attackDamage = 100"
drag, startPoint x: 270, startPoint y: 65, endPoint x: 222, endPoint y: 68, distance: 48.4
click at [224, 65] on div "player.attackDamage = 100 7 8 9 10 11 12 13 14 15 16 17 18 19 20 21 spawner = g…" at bounding box center [275, 45] width 123 height 71
click at [227, 75] on div "spawner = game . spawnXY ( "generator" , 50 , 50 ) spawner . maxHealth = 9001 s…" at bounding box center [280, 50] width 110 height 81
paste textarea "player.attackDamage = 100"
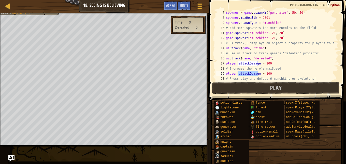
drag, startPoint x: 258, startPoint y: 73, endPoint x: 238, endPoint y: 73, distance: 20.1
click at [238, 73] on div "spawner = game . spawnXY ( "generator" , 50 , 50 ) spawner . maxHealth = 9001 s…" at bounding box center [280, 50] width 110 height 81
drag, startPoint x: 276, startPoint y: 69, endPoint x: 261, endPoint y: 69, distance: 15.5
click at [261, 68] on div "spawner = game . spawnXY ( "generator" , 50 , 50 ) spawner . maxHealth = 9001 s…" at bounding box center [280, 50] width 110 height 81
click at [238, 74] on div "spawner = game . spawnXY ( "generator" , 50 , 50 ) spawner . maxHealth = 9001 s…" at bounding box center [280, 50] width 110 height 81
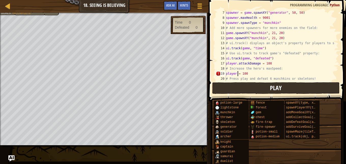
paste textarea "maxSpeed"
click at [254, 74] on div "spawner = game . spawnXY ( "generator" , 50 , 50 ) spawner . maxHealth = 9001 s…" at bounding box center [280, 50] width 110 height 81
click at [256, 73] on div "spawner = game . spawnXY ( "generator" , 50 , 50 ) spawner . maxHealth = 9001 s…" at bounding box center [280, 50] width 110 height 81
type textarea "player. maxSpeed=100"
click at [274, 87] on span "Play" at bounding box center [276, 88] width 12 height 8
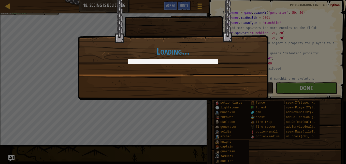
click at [321, 87] on div "Loading..." at bounding box center [173, 82] width 346 height 164
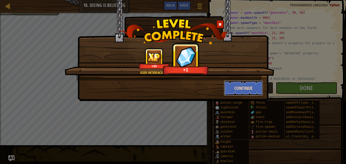
click at [252, 85] on button "Continue" at bounding box center [243, 88] width 39 height 15
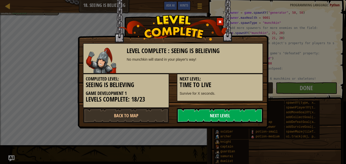
click at [241, 111] on link "Next Level" at bounding box center [220, 115] width 86 height 15
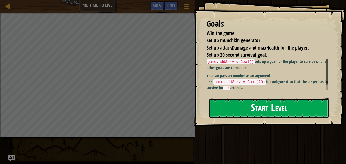
click at [224, 109] on button "Start Level" at bounding box center [269, 108] width 120 height 20
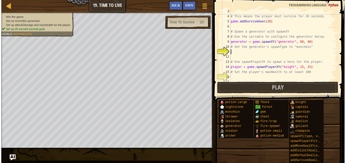
scroll to position [15, 0]
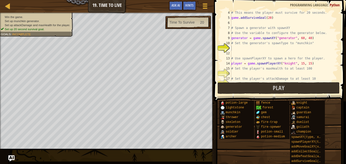
click at [234, 49] on div "# This means the player must survive for 20 seconds. game . addSurviveGoal ( 20…" at bounding box center [282, 50] width 104 height 81
click at [192, 8] on div "Hints" at bounding box center [188, 5] width 13 height 9
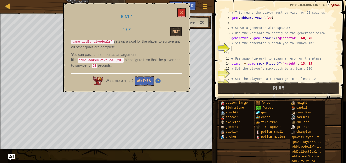
click at [261, 1] on span at bounding box center [280, 43] width 136 height 116
click at [182, 11] on button at bounding box center [181, 12] width 9 height 9
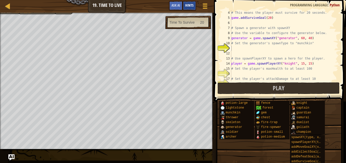
click at [193, 10] on div "Hints" at bounding box center [188, 5] width 13 height 9
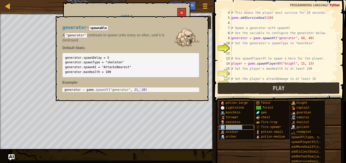
click at [226, 128] on span "generator" at bounding box center [233, 127] width 17 height 4
type textarea "generator = game.spawnXY("generator", 21, 20)"
drag, startPoint x: 84, startPoint y: 90, endPoint x: 153, endPoint y: 100, distance: 69.6
click at [153, 100] on div "generator - spawnable A "generator" continues to spawn units every so often, un…" at bounding box center [132, 58] width 152 height 85
click at [238, 49] on div "# This means the player must survive for 20 seconds. game . addSurviveGoal ( 20…" at bounding box center [282, 50] width 104 height 81
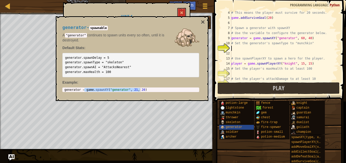
paste textarea "game.spawnXY("generator", 21, 20)"
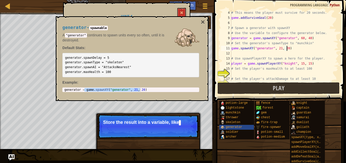
click at [204, 21] on button "×" at bounding box center [202, 22] width 4 height 7
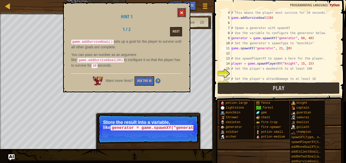
click at [180, 15] on button at bounding box center [181, 12] width 9 height 9
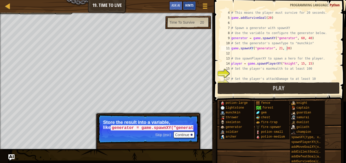
click at [188, 5] on span "Hints" at bounding box center [189, 5] width 8 height 5
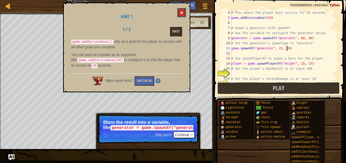
click at [181, 15] on button at bounding box center [181, 12] width 9 height 9
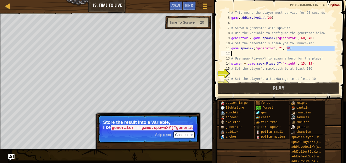
drag, startPoint x: 286, startPoint y: 46, endPoint x: 220, endPoint y: 53, distance: 66.9
click at [220, 53] on div "game.spawnXY("generator", 21, 20) 4 5 6 7 8 9 10 11 12 13 14 15 16 17 18 # This…" at bounding box center [279, 45] width 118 height 71
click at [292, 49] on div "# This means the player must survive for 20 seconds. game . addSurviveGoal ( 20…" at bounding box center [282, 45] width 104 height 71
type textarea "game.spawnXY("generator", 21, 20)"
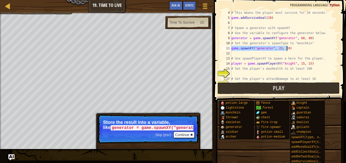
drag, startPoint x: 232, startPoint y: 46, endPoint x: 287, endPoint y: 47, distance: 54.1
click at [287, 47] on div "# This means the player must survive for 20 seconds. game . addSurviveGoal ( 20…" at bounding box center [282, 50] width 104 height 81
click at [255, 51] on div "# This means the player must survive for 20 seconds. game . addSurviveGoal ( 20…" at bounding box center [282, 45] width 104 height 71
click at [255, 51] on div "# This means the player must survive for 20 seconds. game . addSurviveGoal ( 20…" at bounding box center [282, 50] width 104 height 81
click at [236, 54] on div "# This means the player must survive for 20 seconds. game . addSurviveGoal ( 20…" at bounding box center [282, 50] width 104 height 81
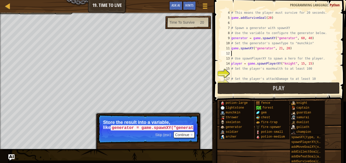
paste textarea "game.spawnXY("generator", 21, 20)"
type textarea "game.spawnXY("generator", 21, 20)"
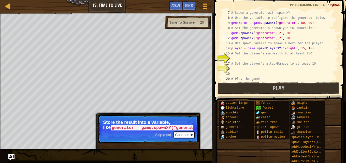
scroll to position [30, 0]
click at [245, 59] on div "# Spawn a generator with spawnXY # Use the variable to configure the generator …" at bounding box center [282, 50] width 104 height 81
click at [247, 54] on div "# Spawn a generator with spawnXY # Use the variable to configure the generator …" at bounding box center [282, 50] width 104 height 81
type textarea "# Set the player's maxHealth to at least 100"
click at [185, 2] on div "Hints" at bounding box center [188, 5] width 13 height 9
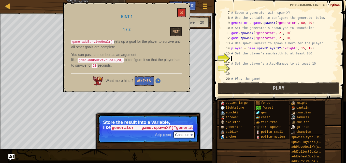
click at [234, 59] on div "# Spawn a generator with spawnXY # Use the variable to configure the generator …" at bounding box center [282, 50] width 104 height 81
drag, startPoint x: 181, startPoint y: 12, endPoint x: 187, endPoint y: 19, distance: 9.0
click at [181, 12] on span at bounding box center [182, 13] width 4 height 4
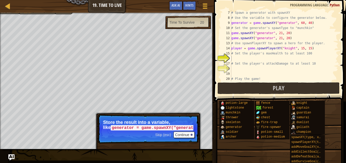
click at [235, 57] on div "# Spawn a generator with spawnXY # Use the variable to configure the generator …" at bounding box center [282, 50] width 104 height 81
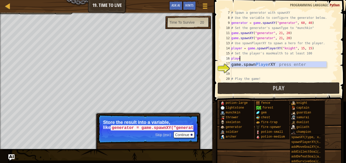
scroll to position [2, 1]
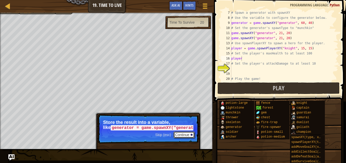
click at [181, 132] on button "Continue" at bounding box center [183, 134] width 21 height 7
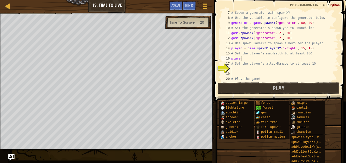
click at [248, 58] on div "# Spawn a generator with spawnXY # Use the variable to configure the generator …" at bounding box center [282, 50] width 104 height 81
drag, startPoint x: 279, startPoint y: 55, endPoint x: 261, endPoint y: 53, distance: 17.9
click at [261, 53] on div "# Spawn a generator with spawnXY # Use the variable to configure the generator …" at bounding box center [282, 50] width 104 height 81
click at [244, 59] on div "# Spawn a generator with spawnXY # Use the variable to configure the generator …" at bounding box center [282, 50] width 104 height 81
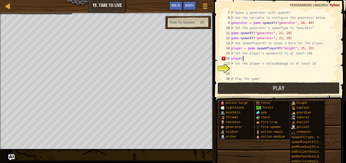
paste textarea "game.spawnXY("generator", 21, 20)"
type textarea "player.game.spawnXY("generator", 21, 20)"
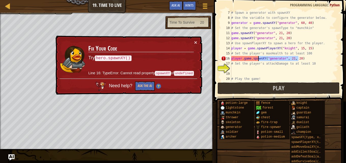
drag, startPoint x: 301, startPoint y: 59, endPoint x: 247, endPoint y: 59, distance: 54.6
click at [247, 58] on div "# Spawn a generator with spawnXY # Use the variable to configure the generator …" at bounding box center [282, 50] width 104 height 81
click at [243, 60] on div "# Spawn a generator with spawnXY # Use the variable to configure the generator …" at bounding box center [282, 50] width 104 height 81
